Goal: Transaction & Acquisition: Purchase product/service

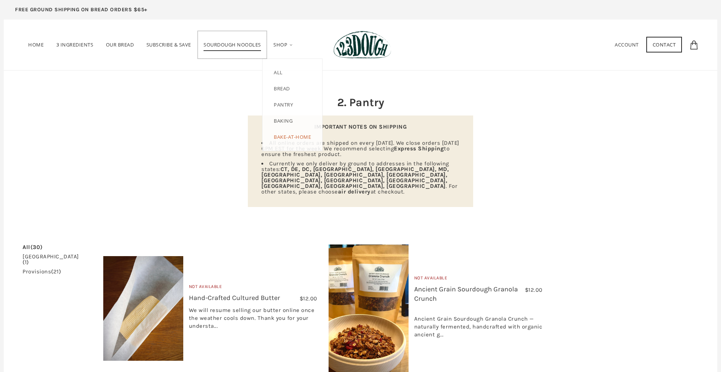
click at [233, 45] on span "SOURDOUGH NOODLES" at bounding box center [232, 46] width 57 height 10
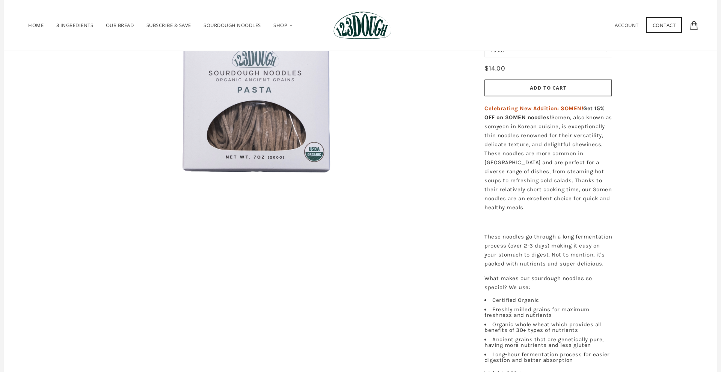
scroll to position [56, 0]
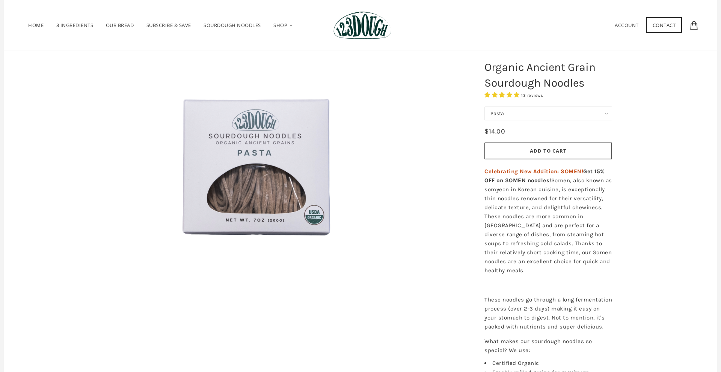
click at [550, 112] on select "Pasta Ramen Somen" at bounding box center [548, 114] width 128 height 14
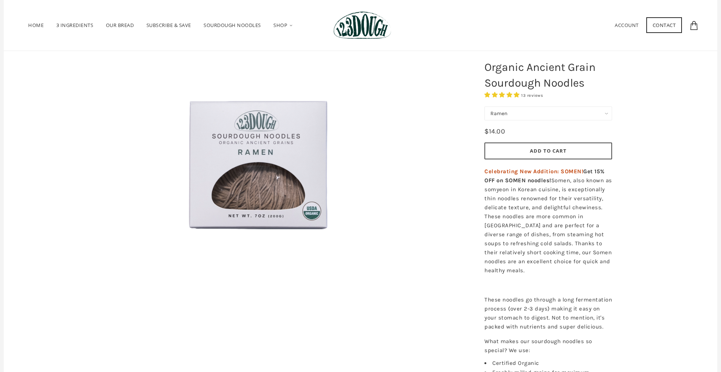
click at [538, 117] on select "Pasta Ramen Somen" at bounding box center [548, 114] width 128 height 14
select select "Somen"
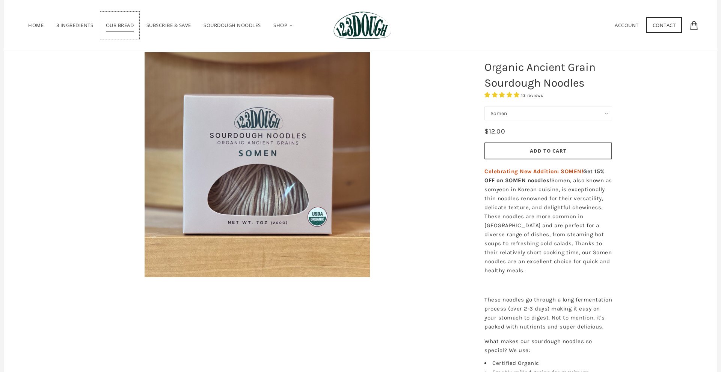
click at [117, 24] on span "Our Bread" at bounding box center [120, 27] width 28 height 10
